Goal: Navigation & Orientation: Find specific page/section

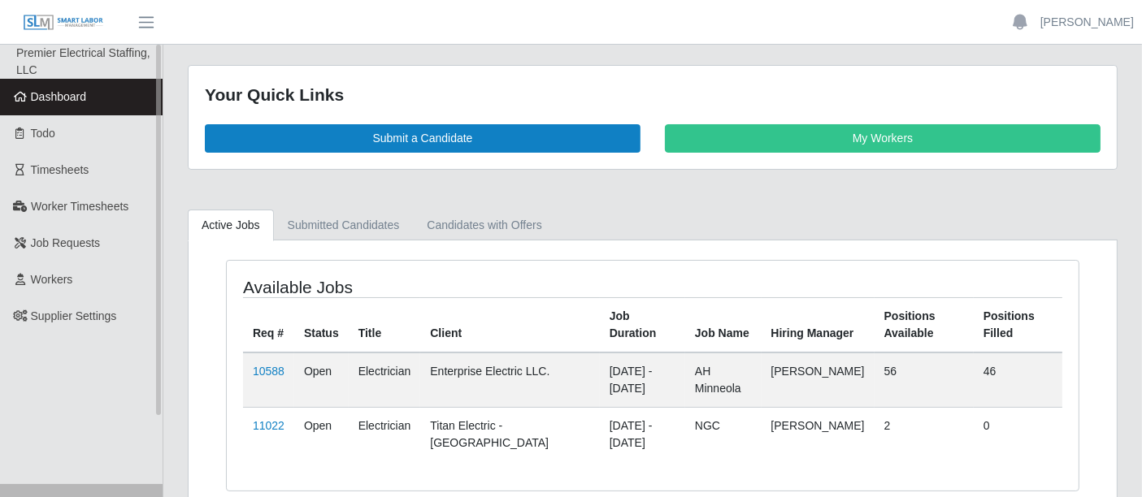
click at [79, 98] on span "Dashboard" at bounding box center [59, 96] width 56 height 13
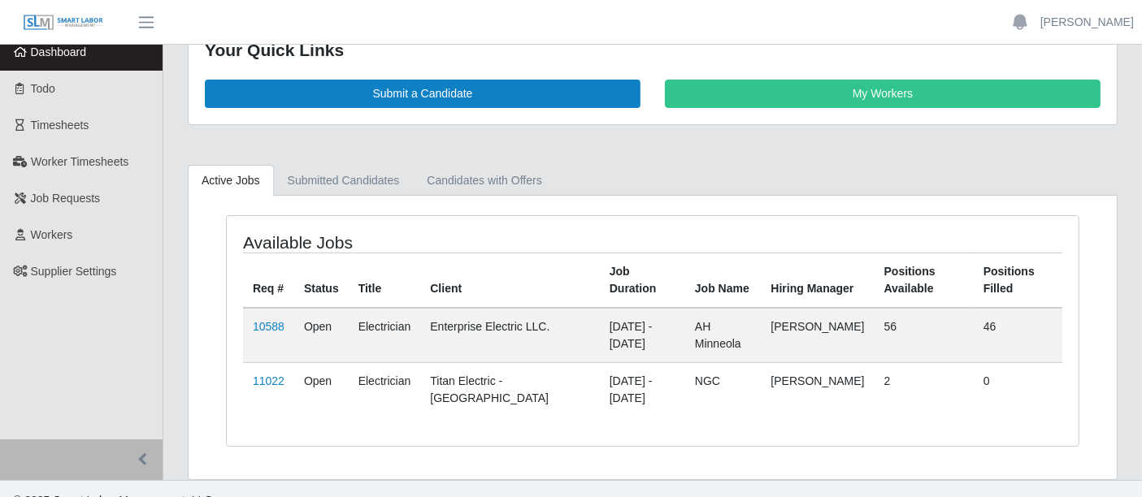
scroll to position [64, 0]
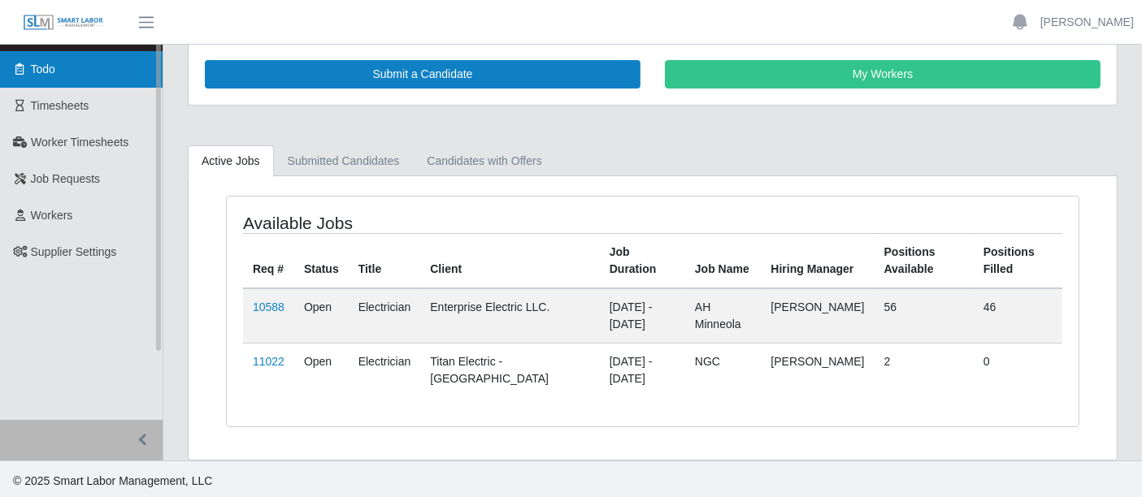
click at [49, 73] on span "Todo" at bounding box center [43, 69] width 24 height 13
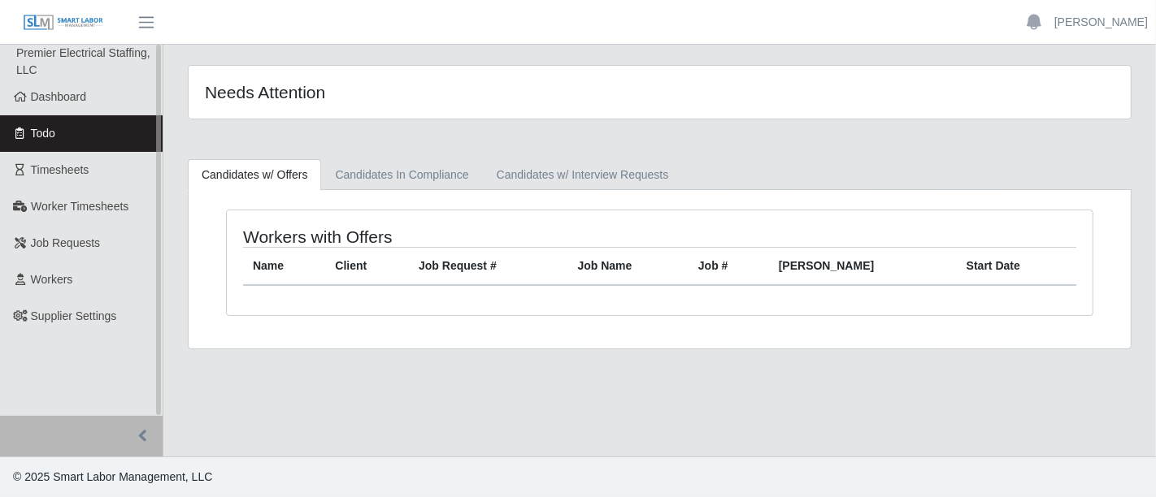
click at [77, 73] on li "Premier Electrical Staffing, LLC" at bounding box center [89, 62] width 146 height 34
drag, startPoint x: 65, startPoint y: 96, endPoint x: 76, endPoint y: 98, distance: 11.6
click at [66, 96] on span "Dashboard" at bounding box center [59, 96] width 56 height 13
